Goal: Transaction & Acquisition: Register for event/course

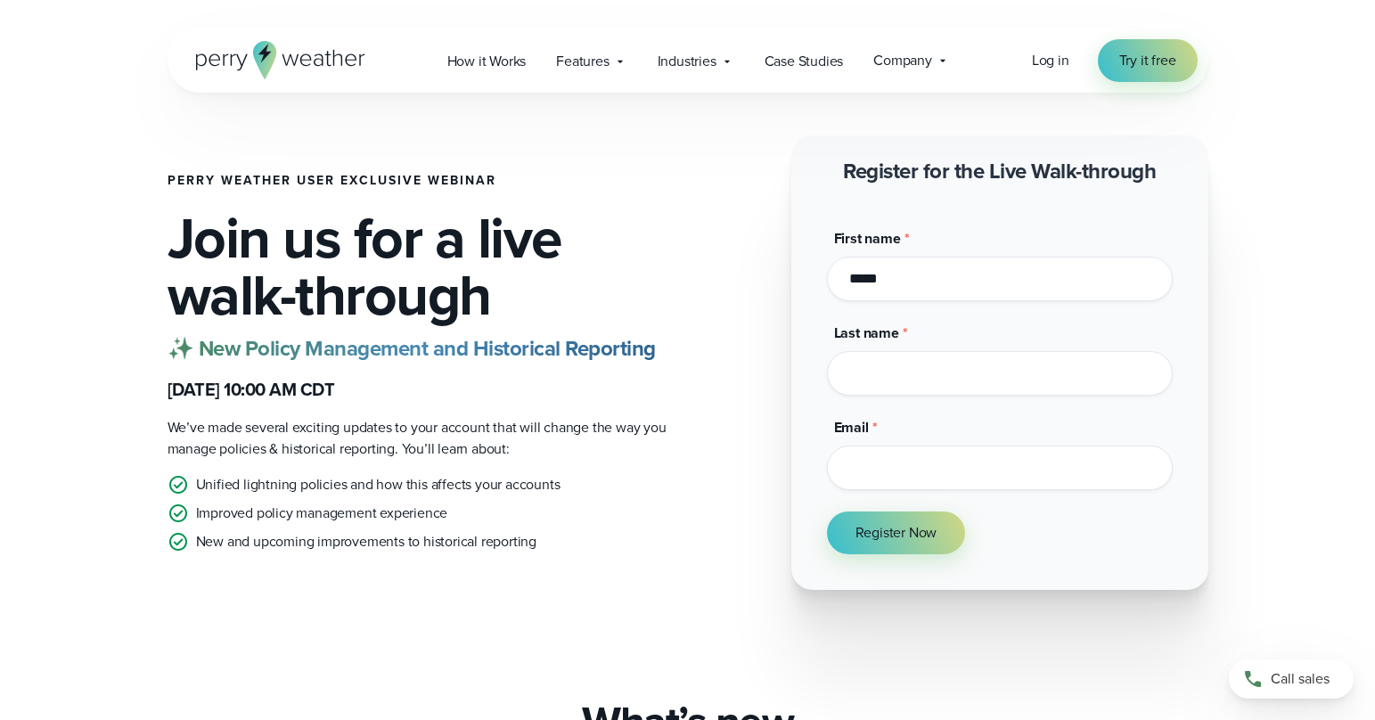
type input "*****"
type input "*********"
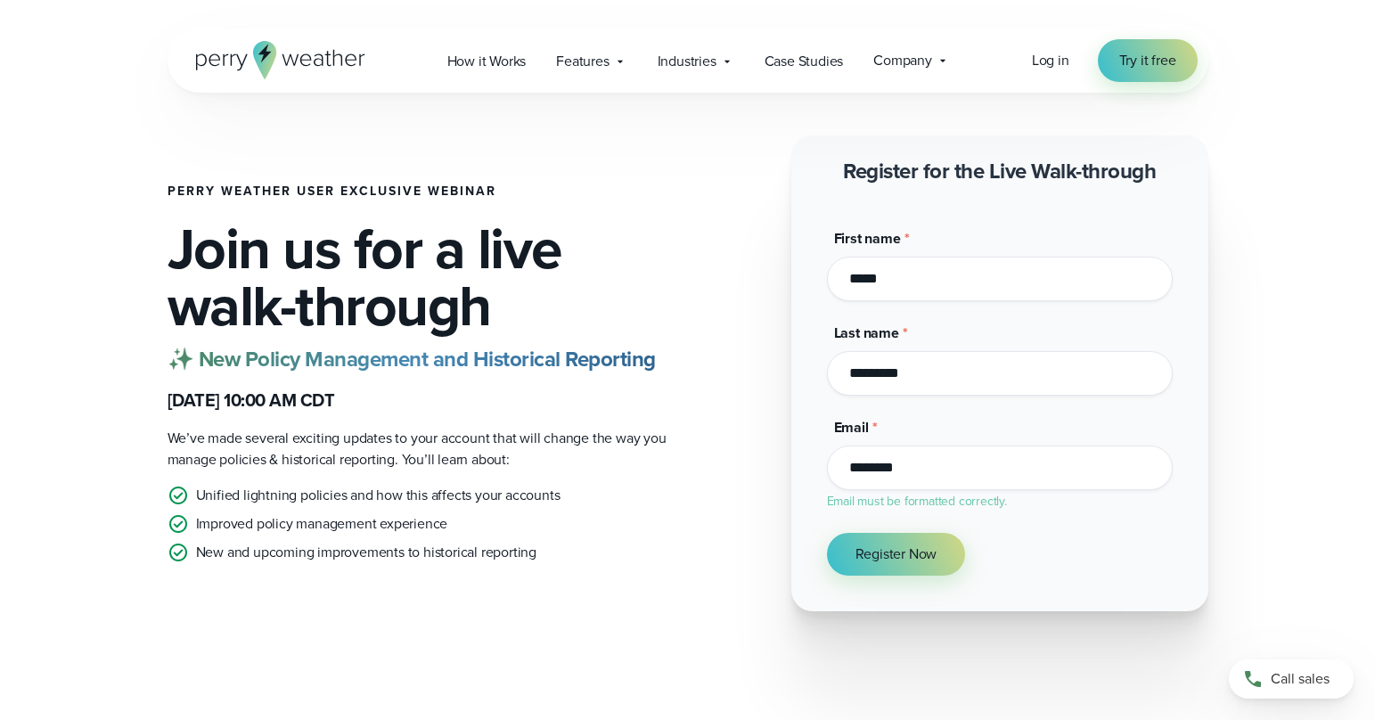
type input "**********"
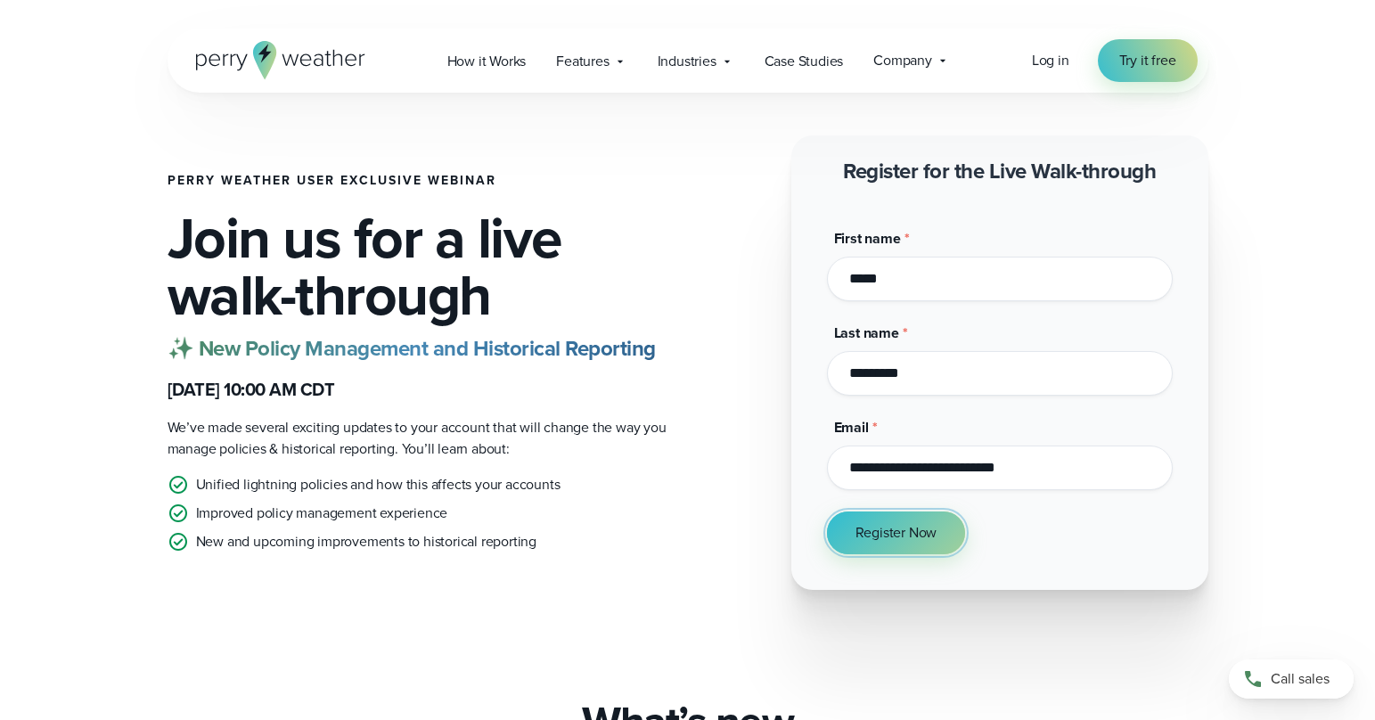
click at [892, 542] on span "Register Now" at bounding box center [897, 532] width 82 height 21
